Goal: Information Seeking & Learning: Find specific fact

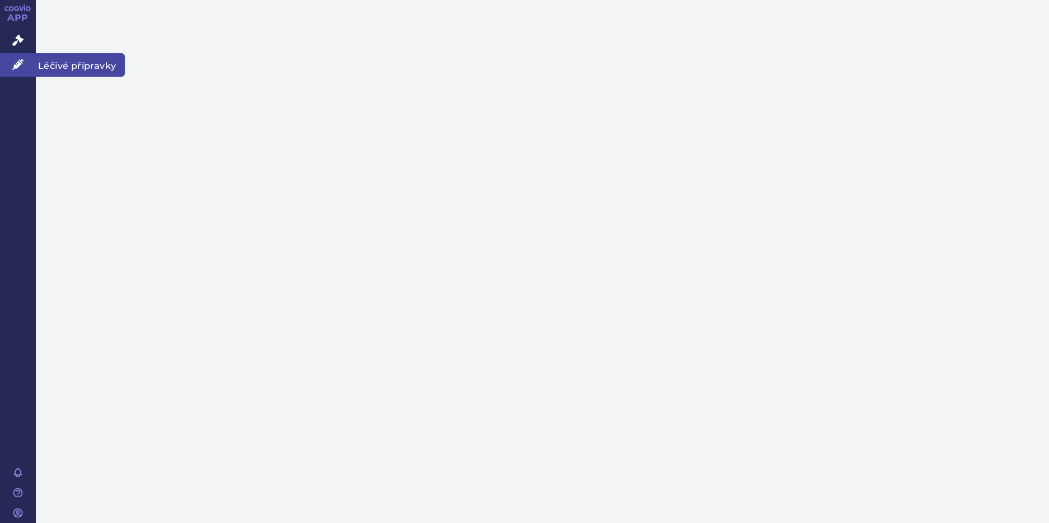
click at [73, 64] on span "Léčivé přípravky" at bounding box center [80, 65] width 89 height 24
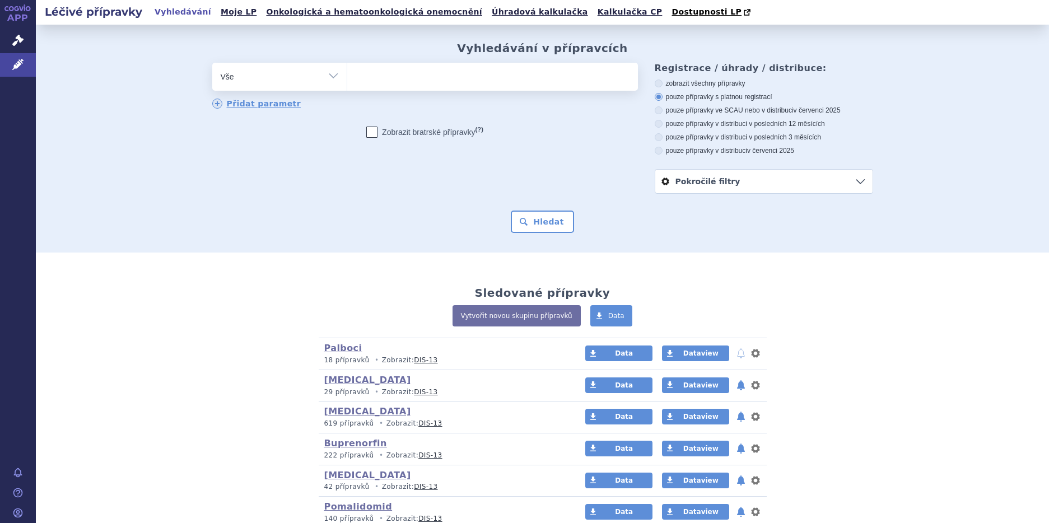
drag, startPoint x: 0, startPoint y: 0, endPoint x: 328, endPoint y: 73, distance: 336.2
click at [328, 73] on select "Vše Přípravek/SUKL kód MAH VPOIS ATC/Aktivní látka Léková forma Síla" at bounding box center [279, 75] width 134 height 25
select select "filter-atc-group"
click at [212, 63] on select "Vše Přípravek/SUKL kód MAH VPOIS ATC/Aktivní látka Léková forma Síla" at bounding box center [279, 75] width 134 height 25
click at [359, 85] on ul at bounding box center [492, 75] width 291 height 24
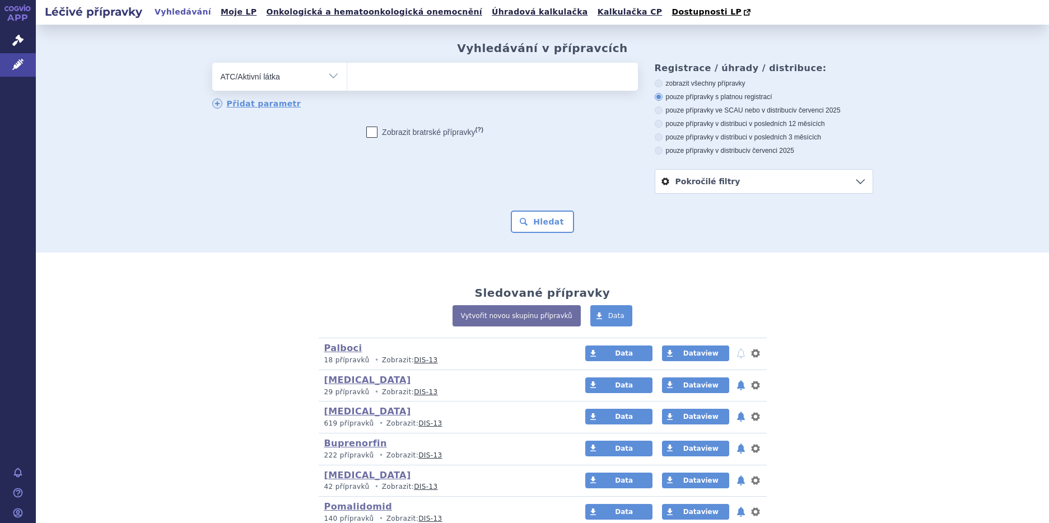
click at [347, 85] on select at bounding box center [347, 76] width 1 height 28
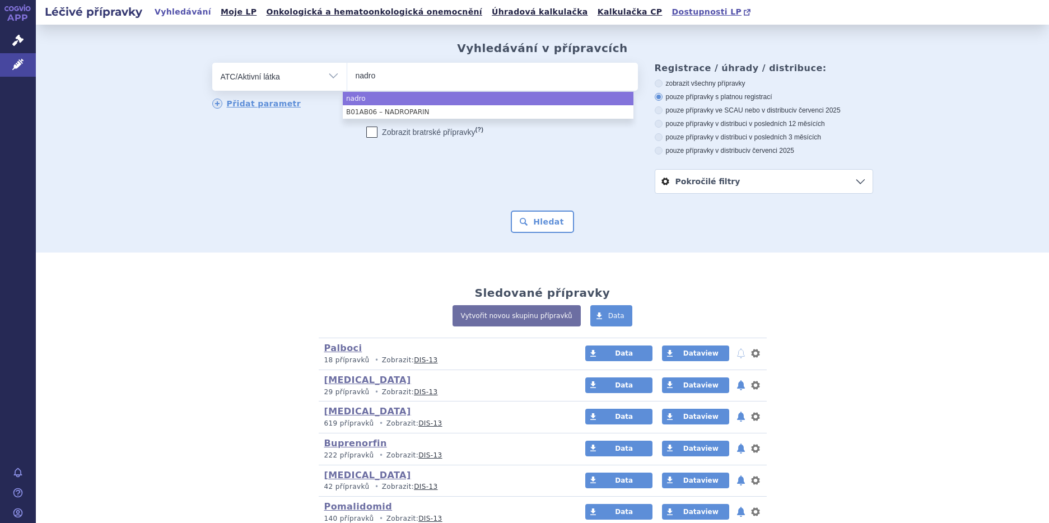
type input "nadro"
drag, startPoint x: 382, startPoint y: 76, endPoint x: 330, endPoint y: 83, distance: 53.1
click at [330, 83] on div "odstranit Vše Přípravek/SUKL kód MAH VPOIS ATC/Aktivní látka" at bounding box center [425, 77] width 426 height 28
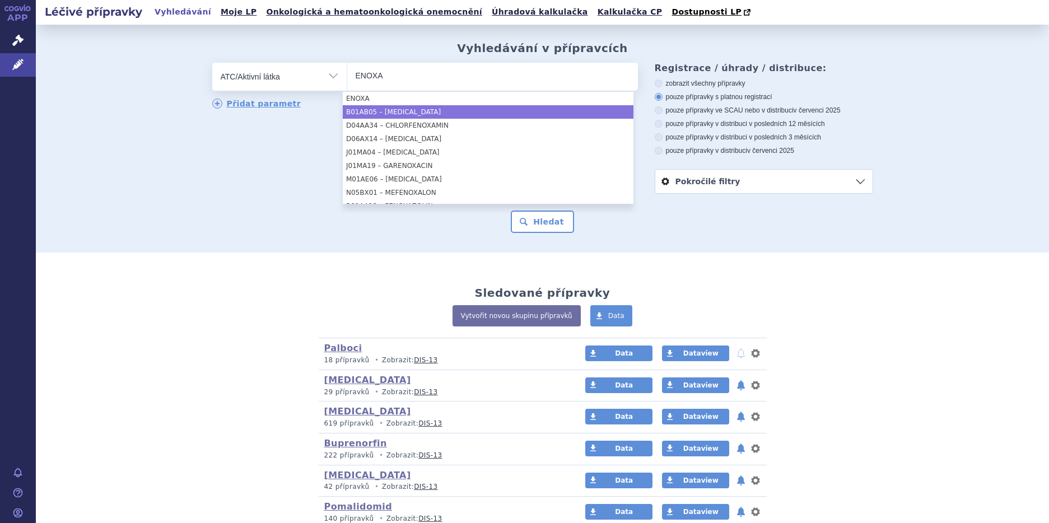
type input "ENOXA"
drag, startPoint x: 412, startPoint y: 113, endPoint x: 422, endPoint y: 109, distance: 10.8
select select "B01AB05"
